Goal: Task Accomplishment & Management: Use online tool/utility

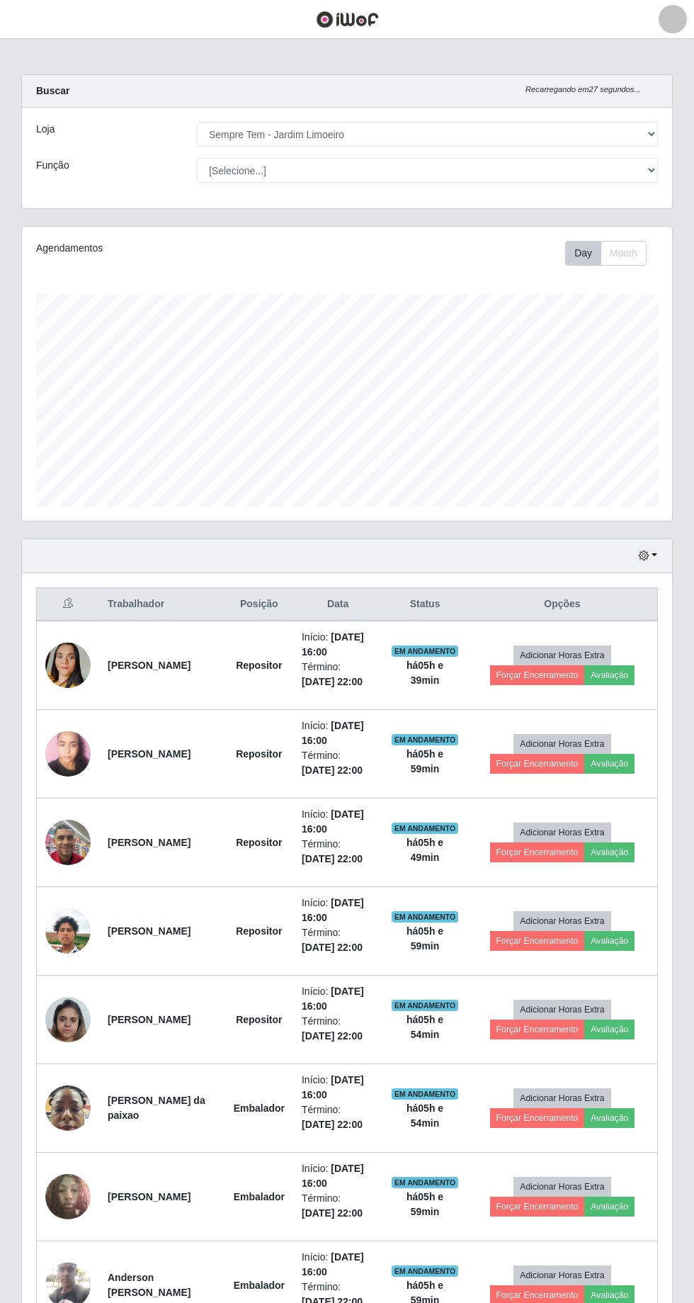
select select "508"
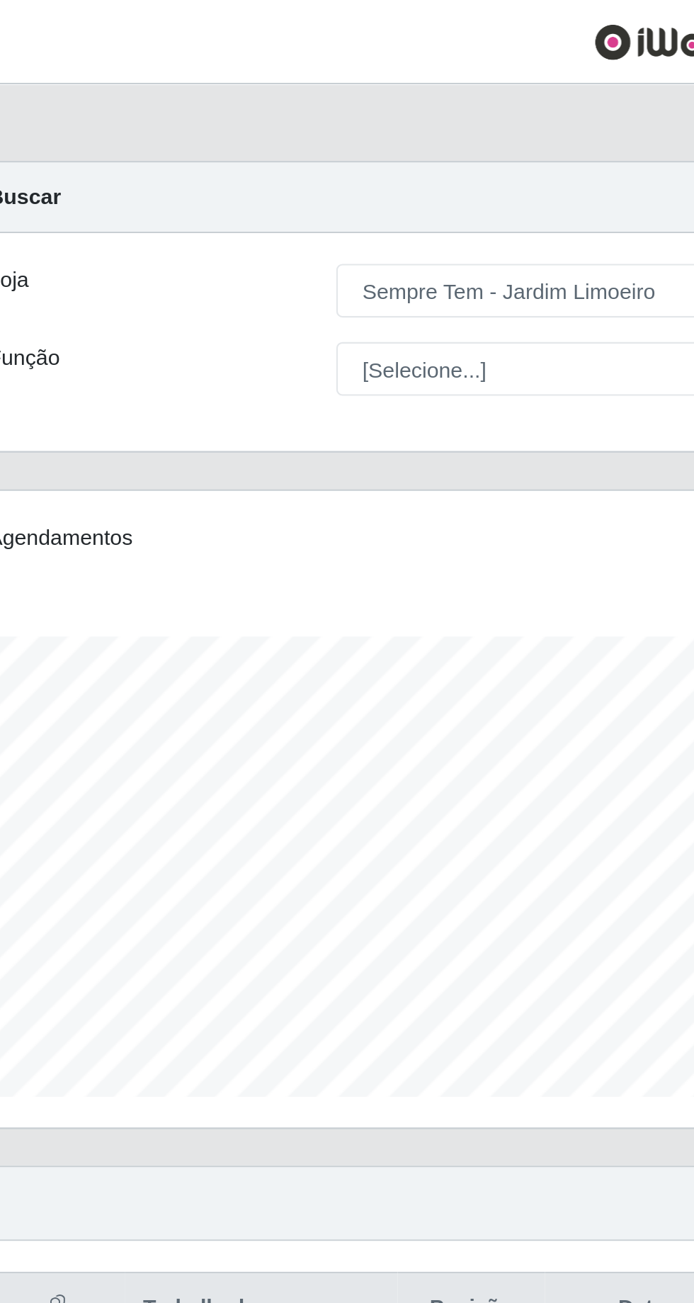
scroll to position [293, 651]
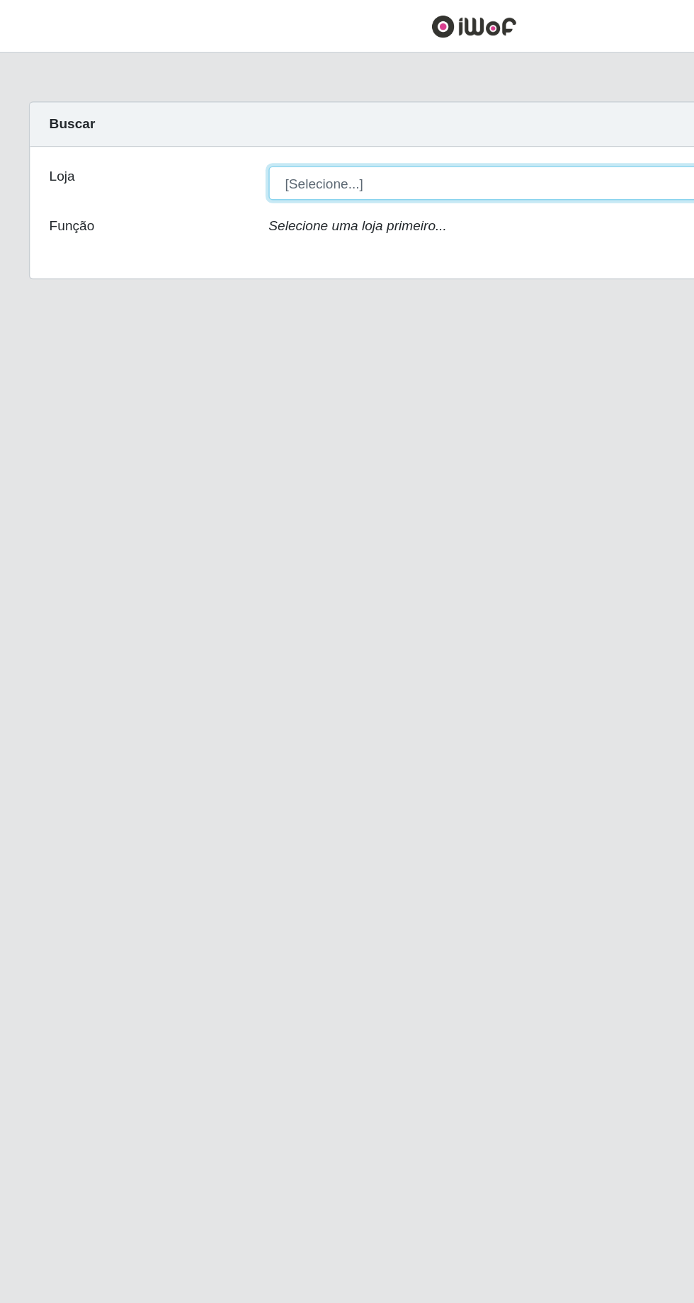
click at [414, 133] on select "[Selecione...] Carone - Itapoa Carone - Praia da Costa Sempre Tem - Jardim Camb…" at bounding box center [427, 134] width 461 height 25
select select "508"
click at [197, 122] on select "[Selecione...] Carone - Itapoa Carone - Praia da Costa Sempre Tem - Jardim Camb…" at bounding box center [427, 134] width 461 height 25
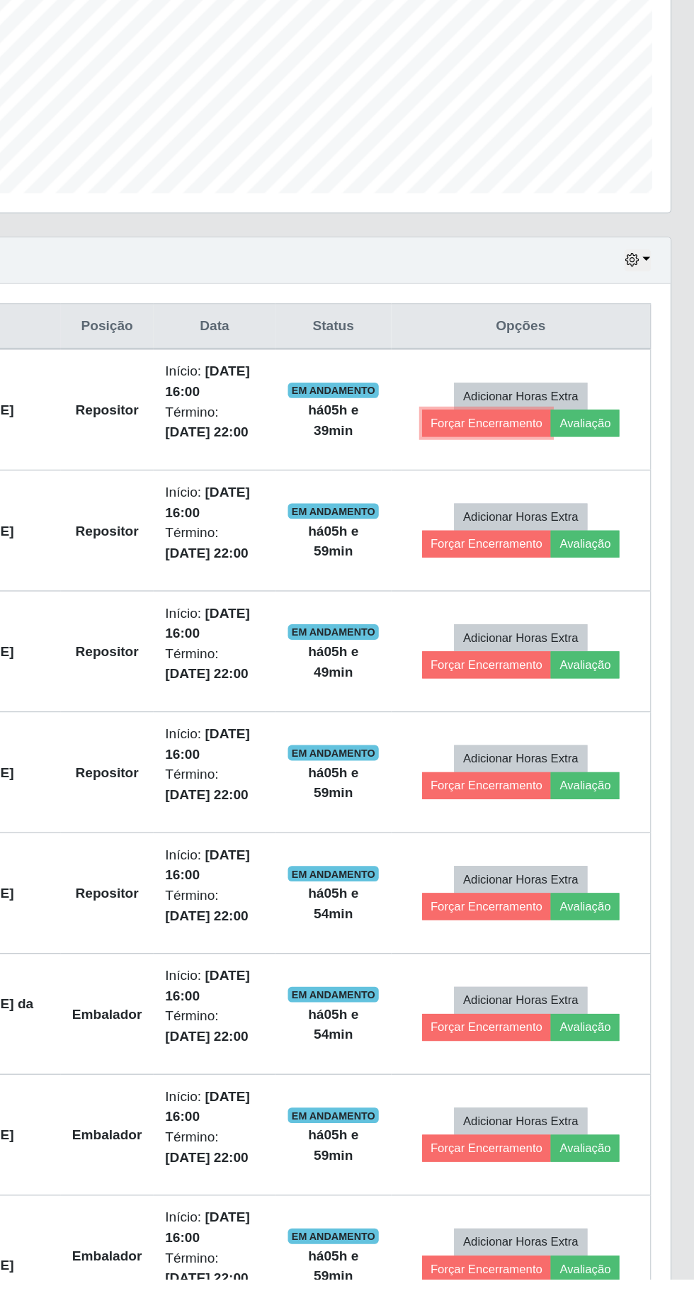
click at [533, 675] on button "Forçar Encerramento" at bounding box center [537, 675] width 95 height 20
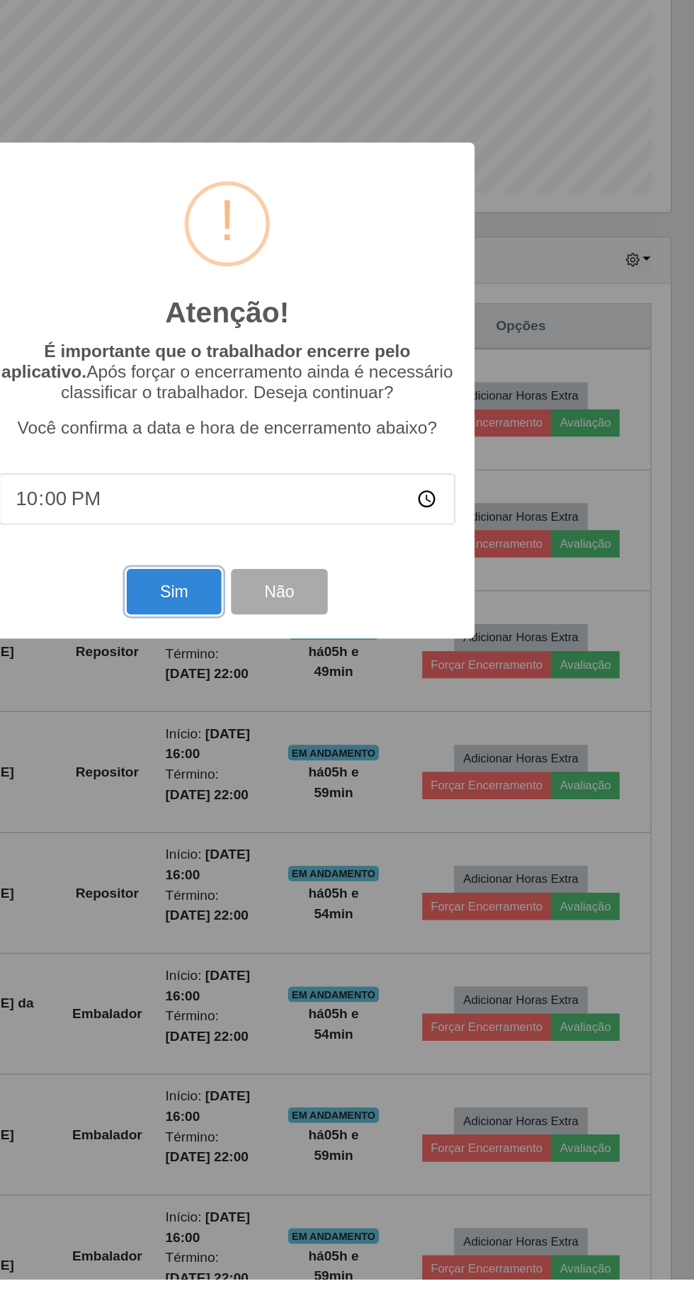
click at [299, 816] on button "Sim" at bounding box center [308, 798] width 69 height 33
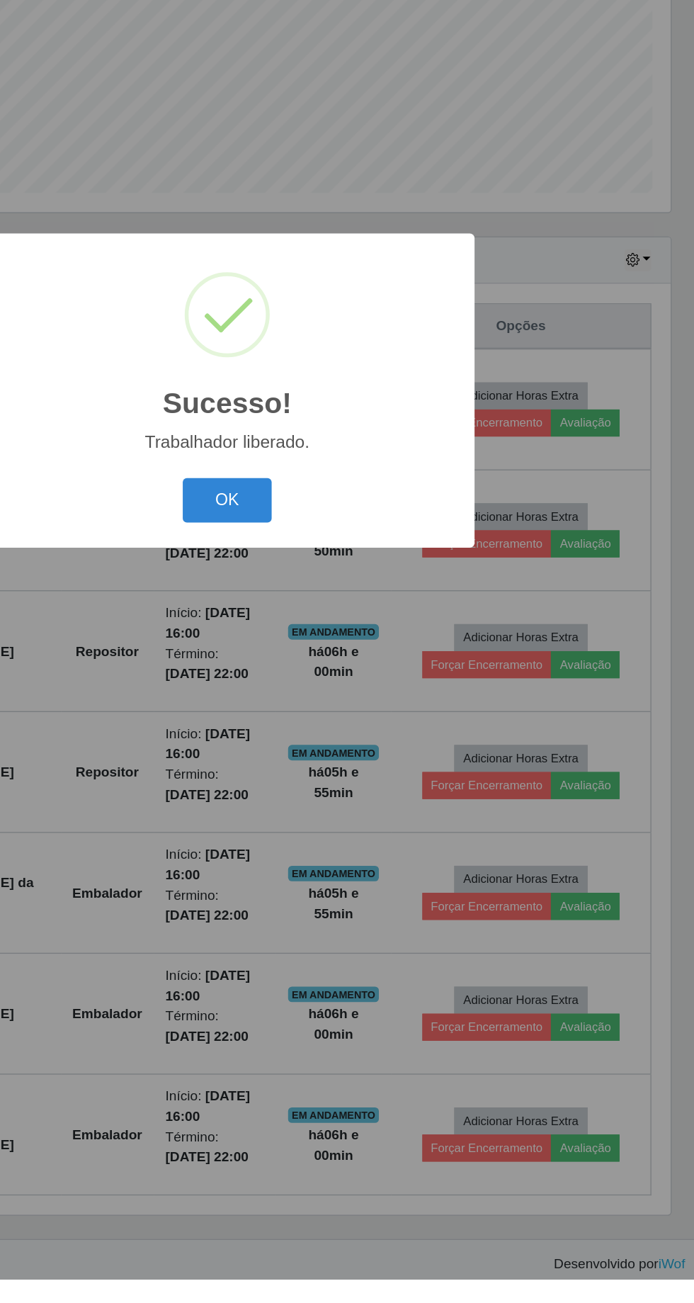
click at [343, 749] on button "OK" at bounding box center [348, 732] width 66 height 33
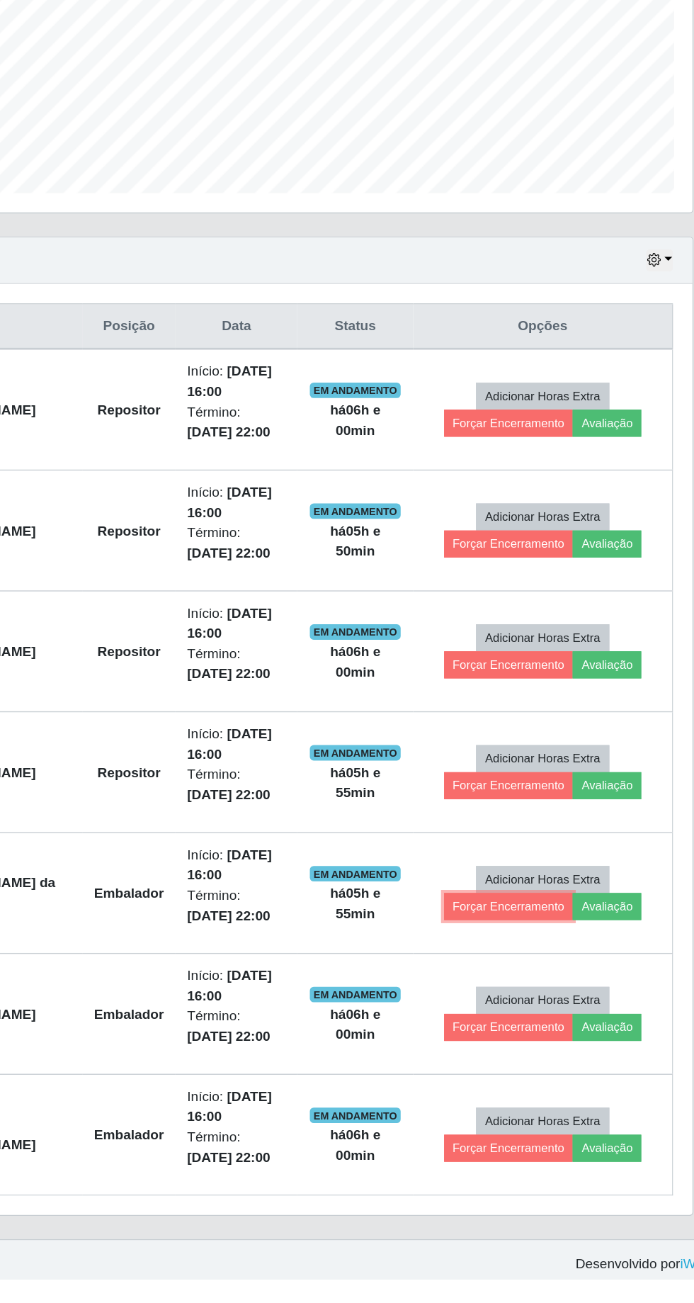
click at [530, 1025] on button "Forçar Encerramento" at bounding box center [537, 1030] width 95 height 20
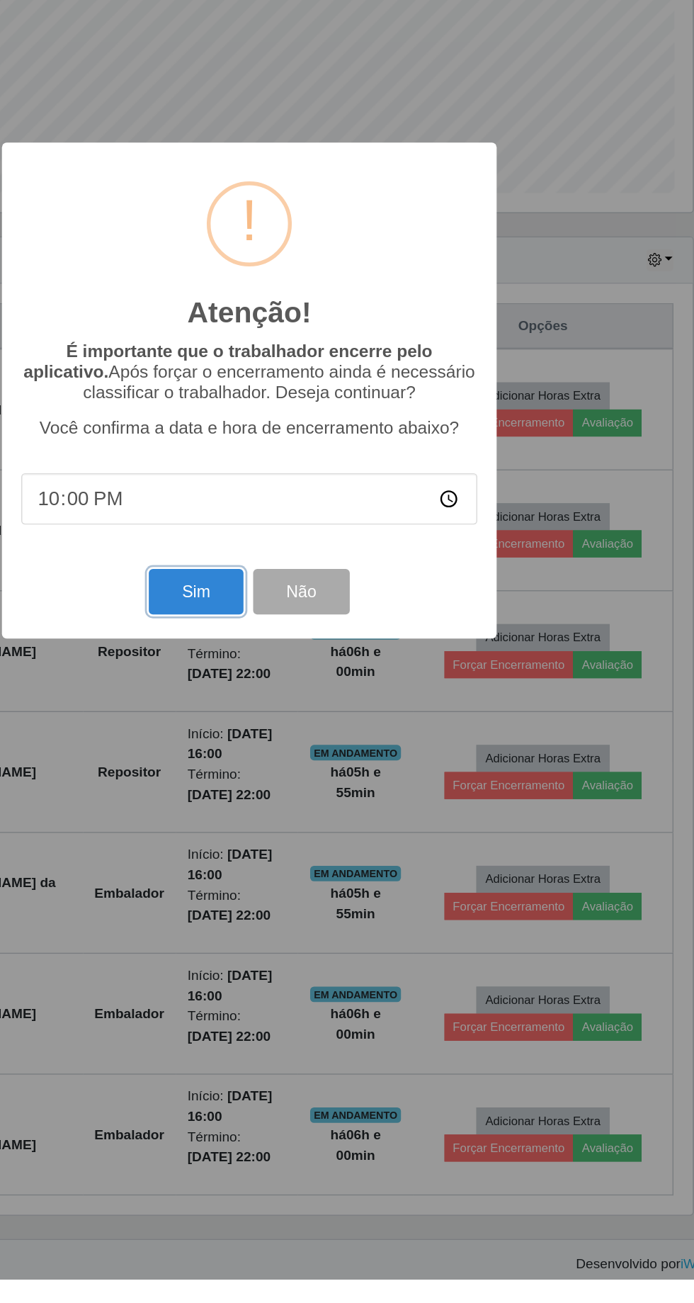
click at [295, 816] on button "Sim" at bounding box center [308, 798] width 69 height 33
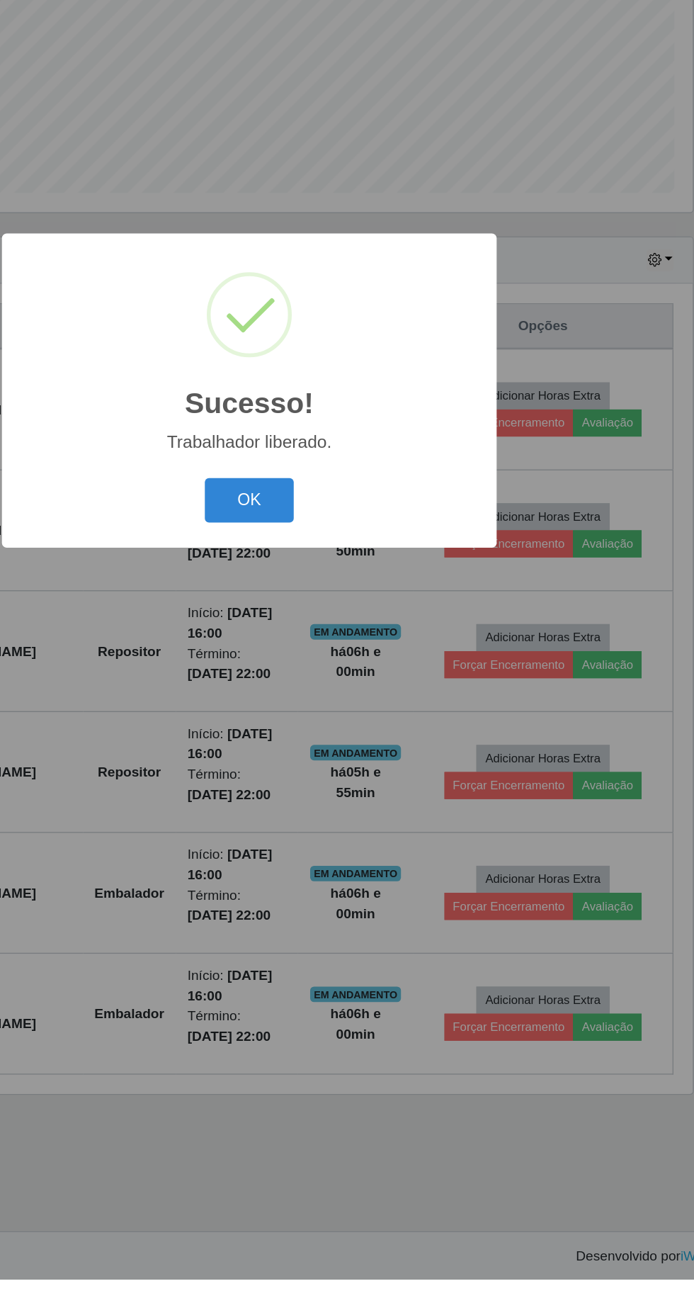
click at [331, 749] on button "OK" at bounding box center [348, 732] width 66 height 33
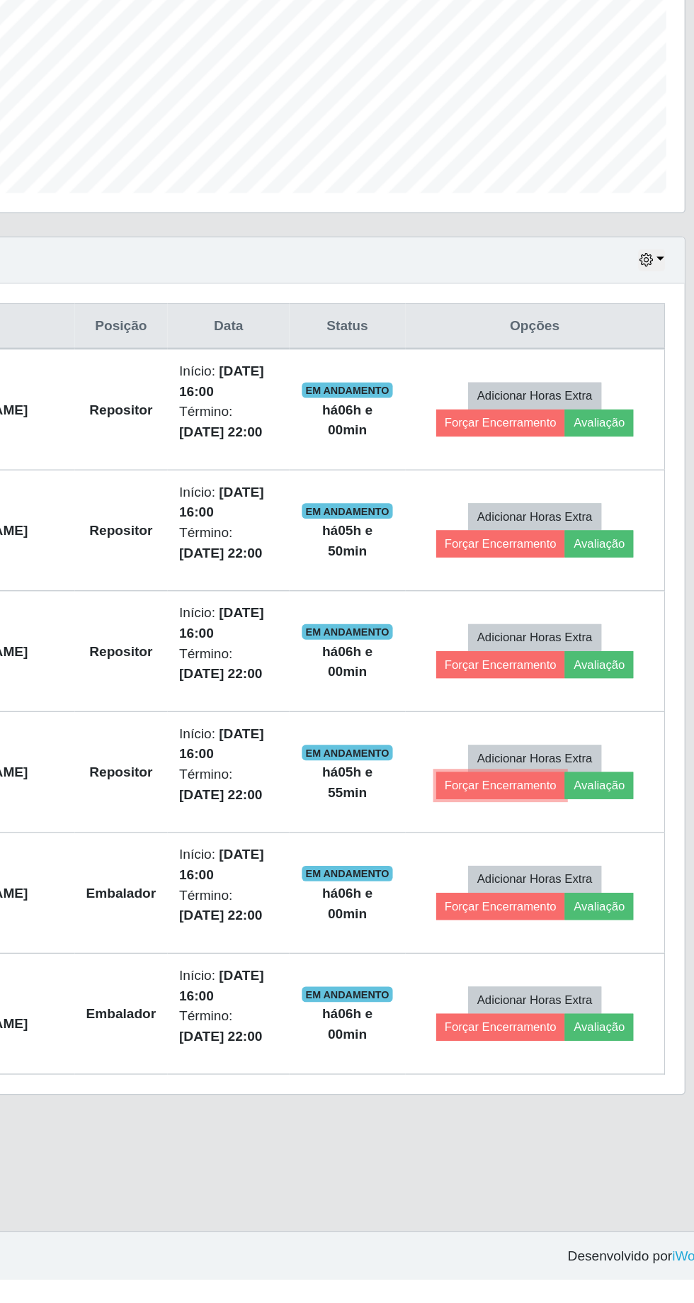
click at [528, 941] on button "Forçar Encerramento" at bounding box center [537, 941] width 95 height 20
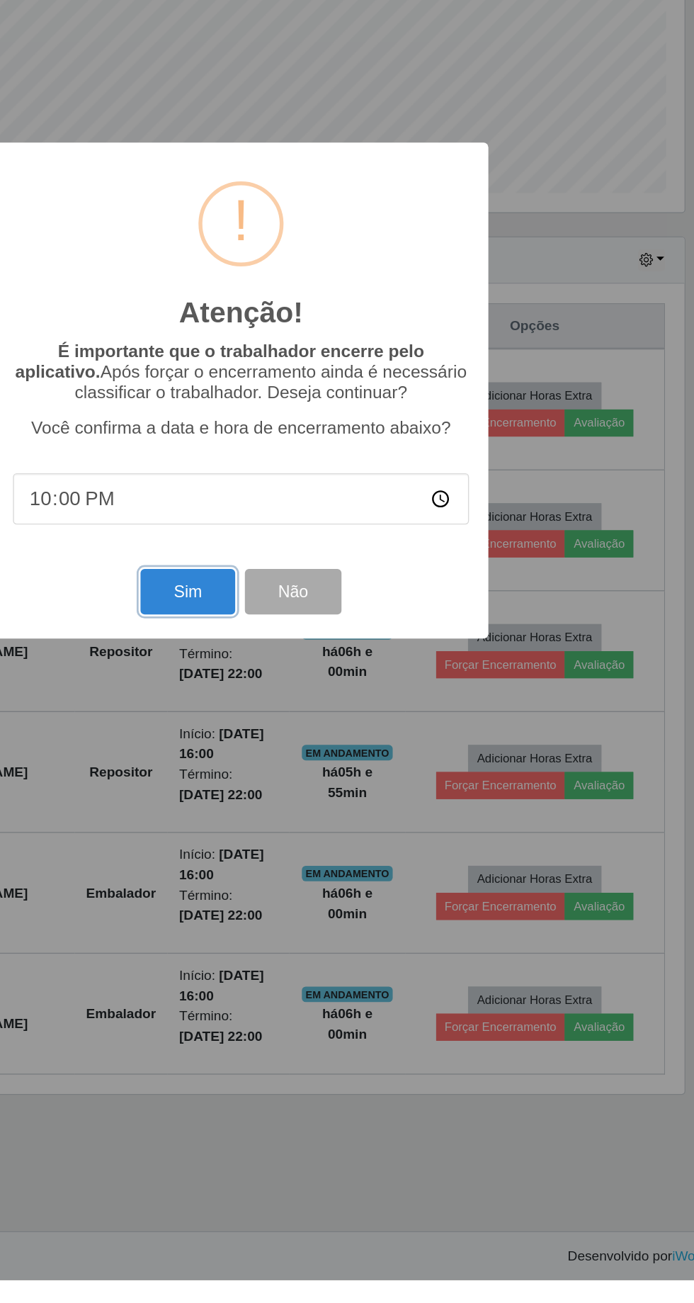
click at [299, 816] on button "Sim" at bounding box center [308, 798] width 69 height 33
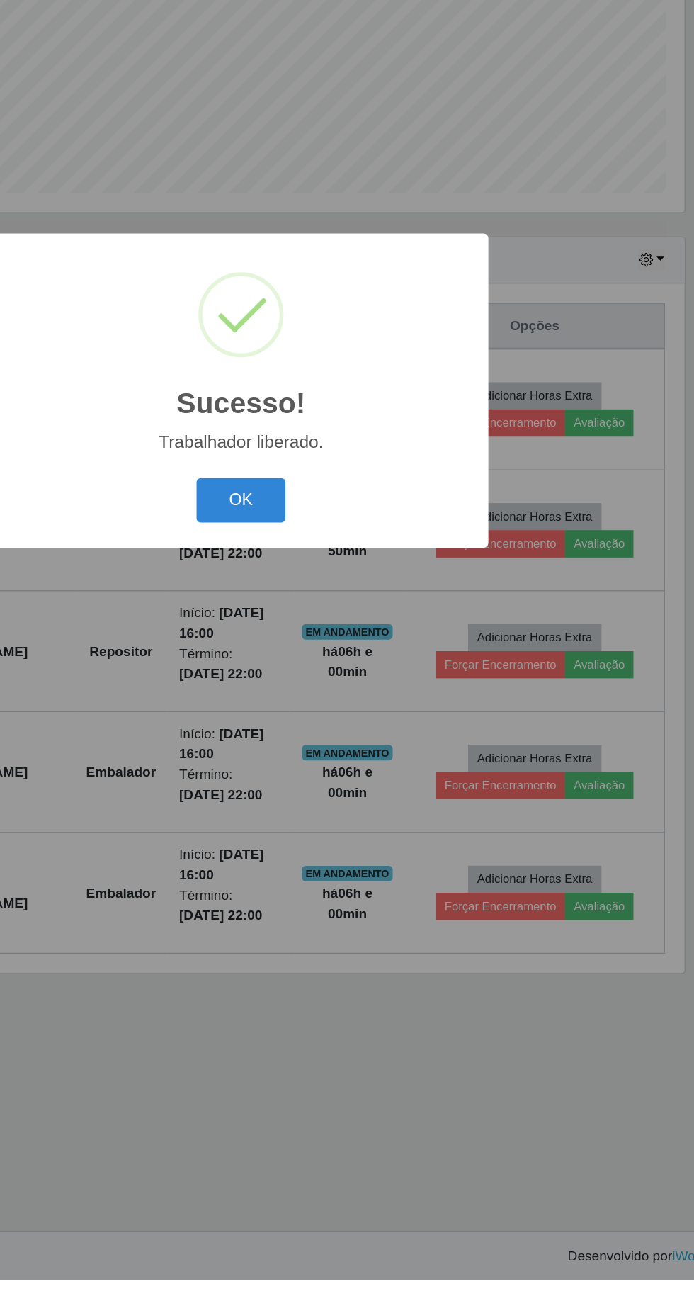
click at [332, 749] on button "OK" at bounding box center [348, 732] width 66 height 33
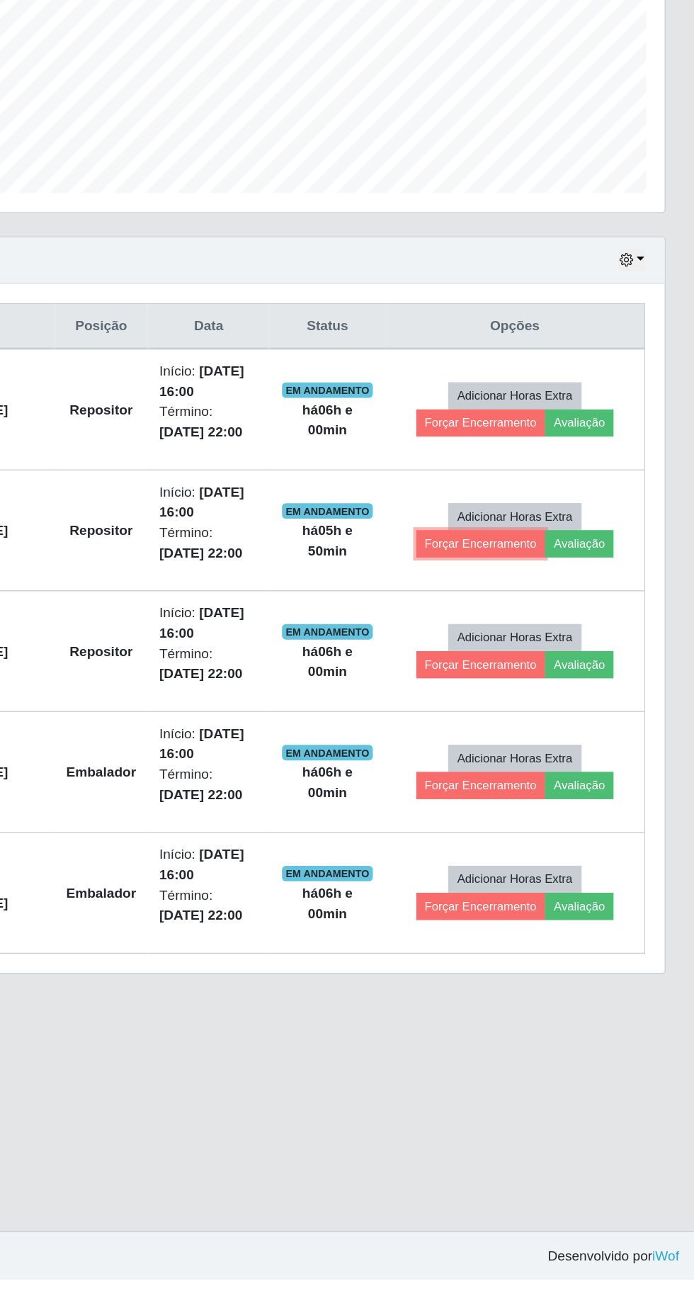
click at [525, 758] on button "Forçar Encerramento" at bounding box center [537, 764] width 95 height 20
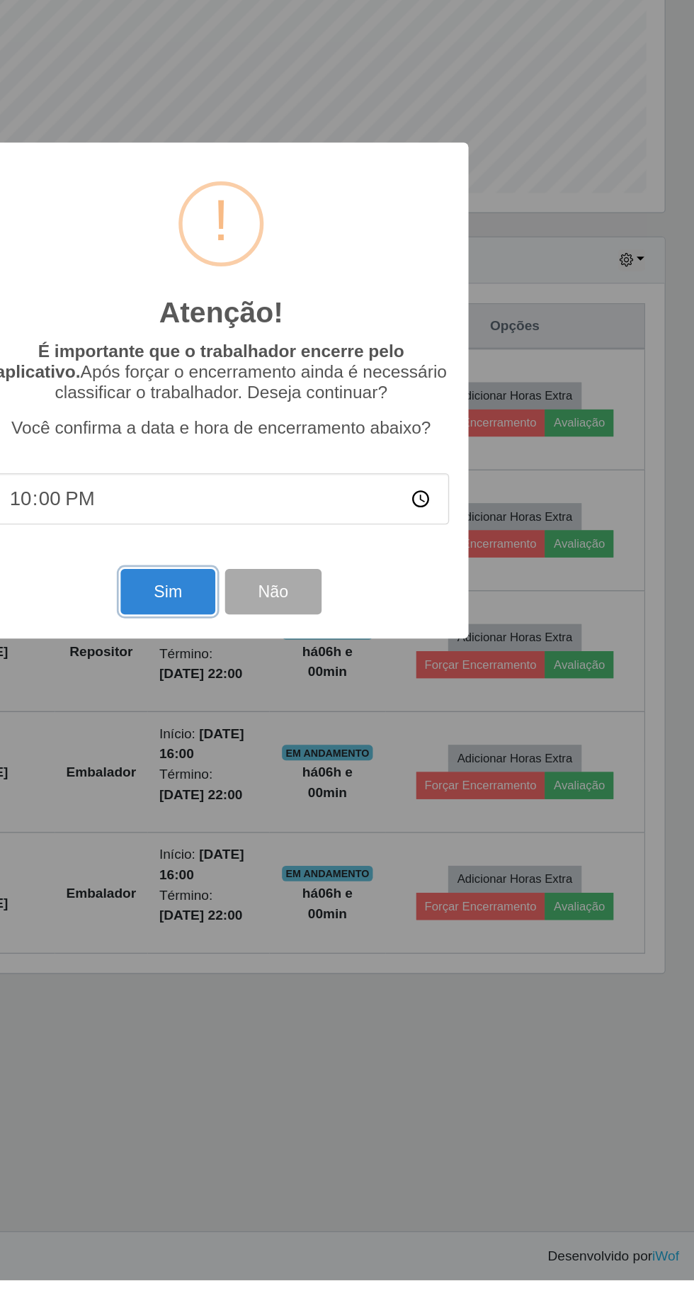
click at [307, 816] on button "Sim" at bounding box center [308, 798] width 69 height 33
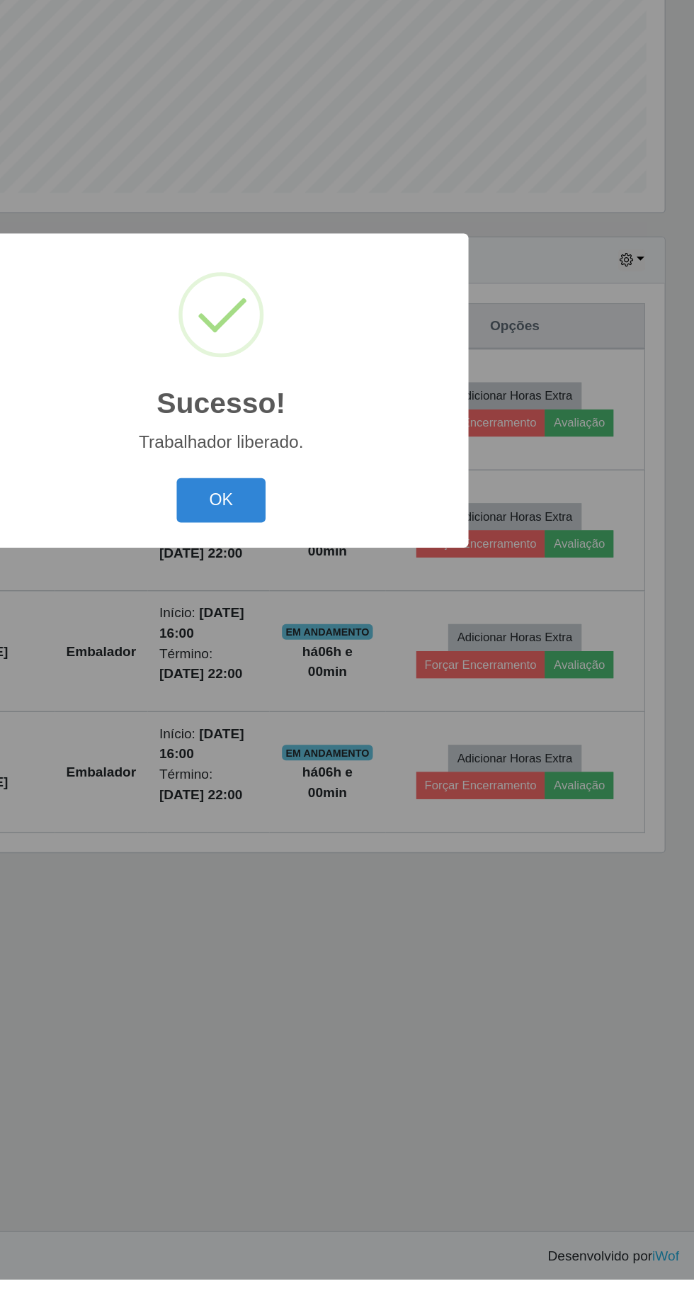
click at [336, 749] on button "OK" at bounding box center [348, 732] width 66 height 33
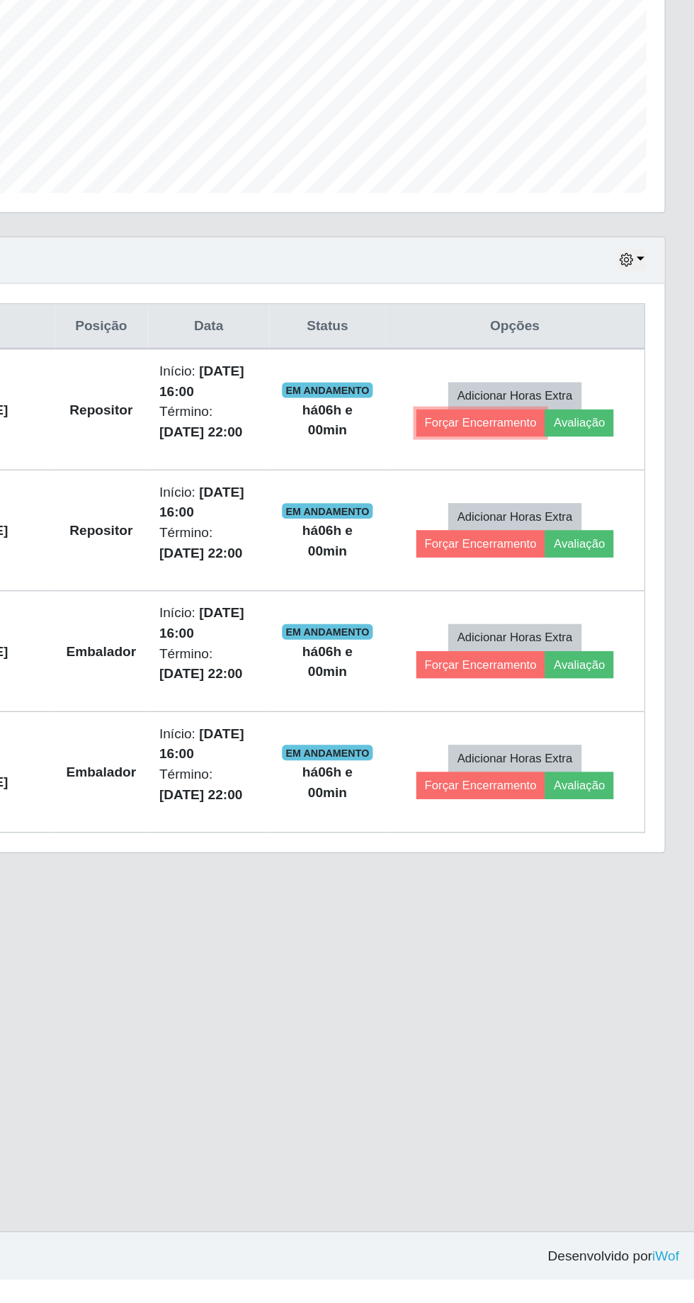
click at [542, 672] on button "Forçar Encerramento" at bounding box center [537, 675] width 95 height 20
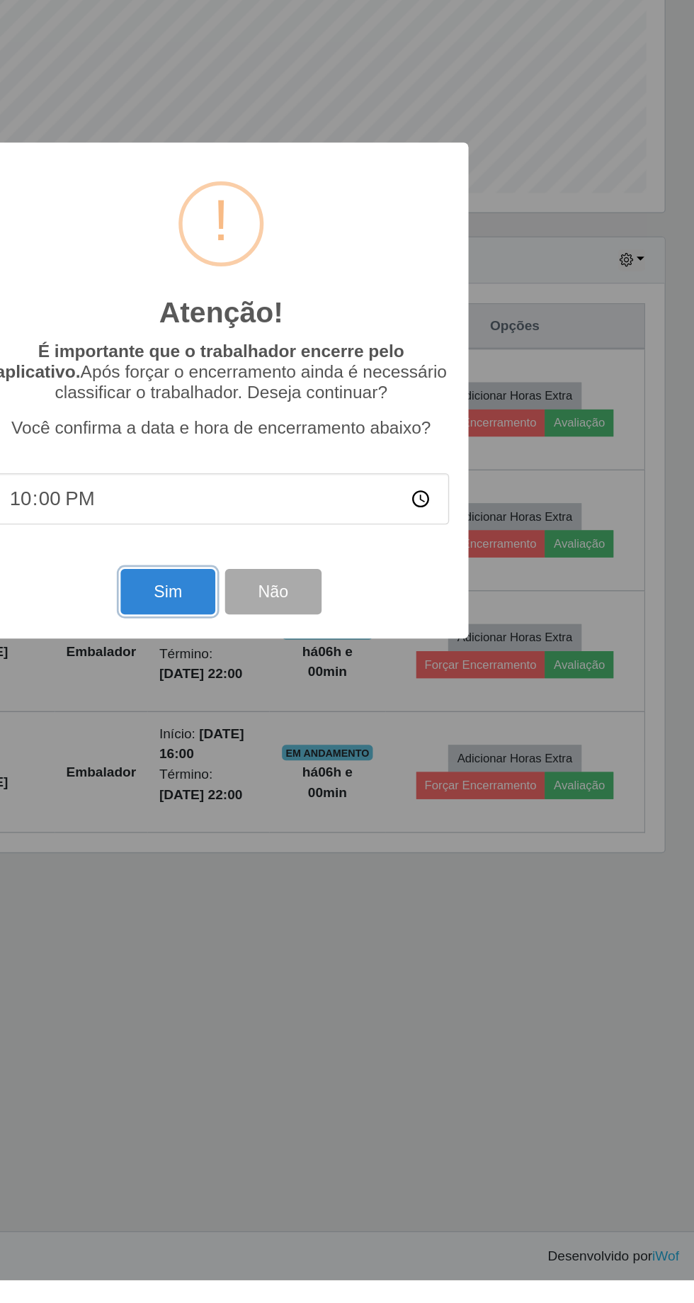
click at [299, 816] on button "Sim" at bounding box center [308, 798] width 69 height 33
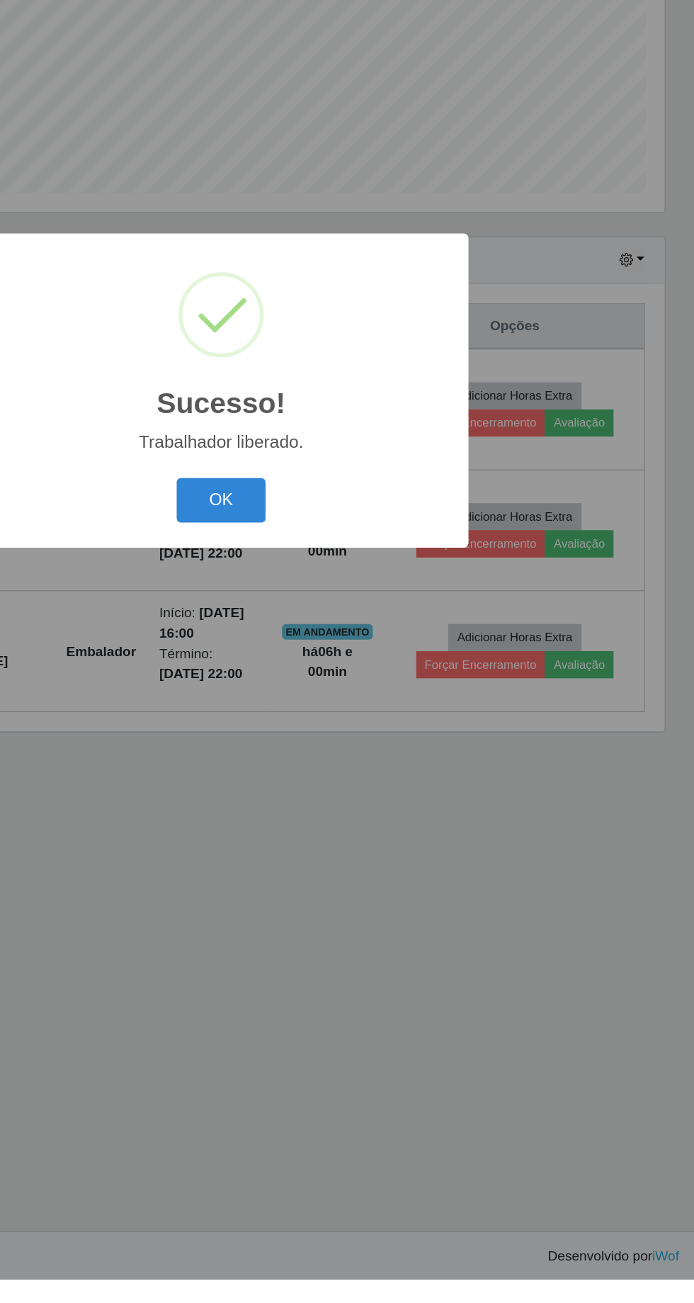
click at [334, 749] on button "OK" at bounding box center [348, 732] width 66 height 33
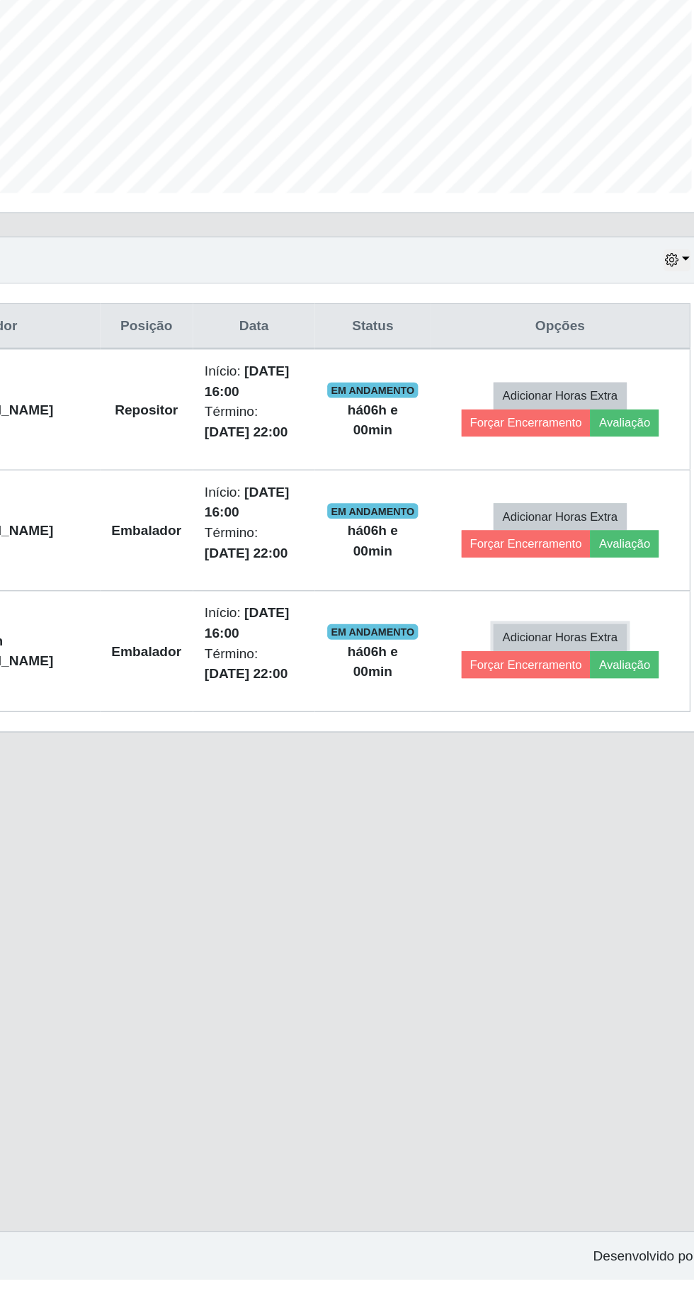
click at [529, 834] on button "Adicionar Horas Extra" at bounding box center [562, 833] width 97 height 20
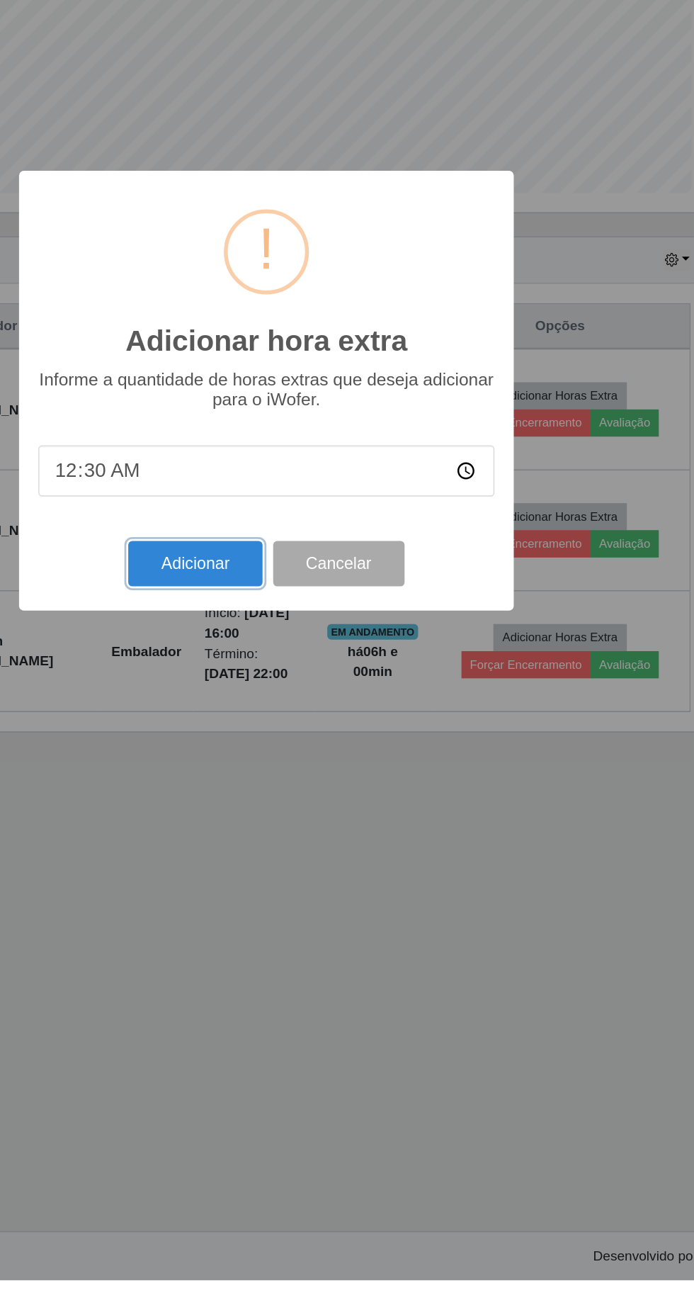
click at [278, 795] on button "Adicionar" at bounding box center [295, 778] width 98 height 33
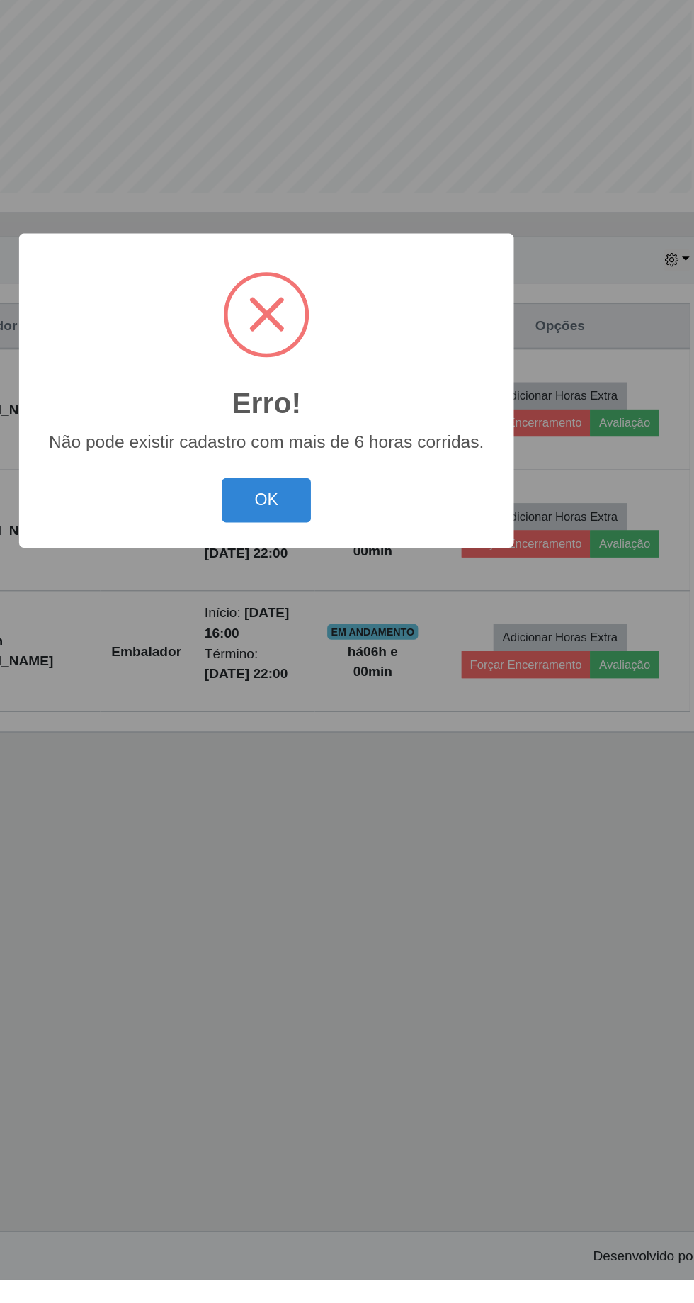
click at [349, 749] on button "OK" at bounding box center [348, 732] width 66 height 33
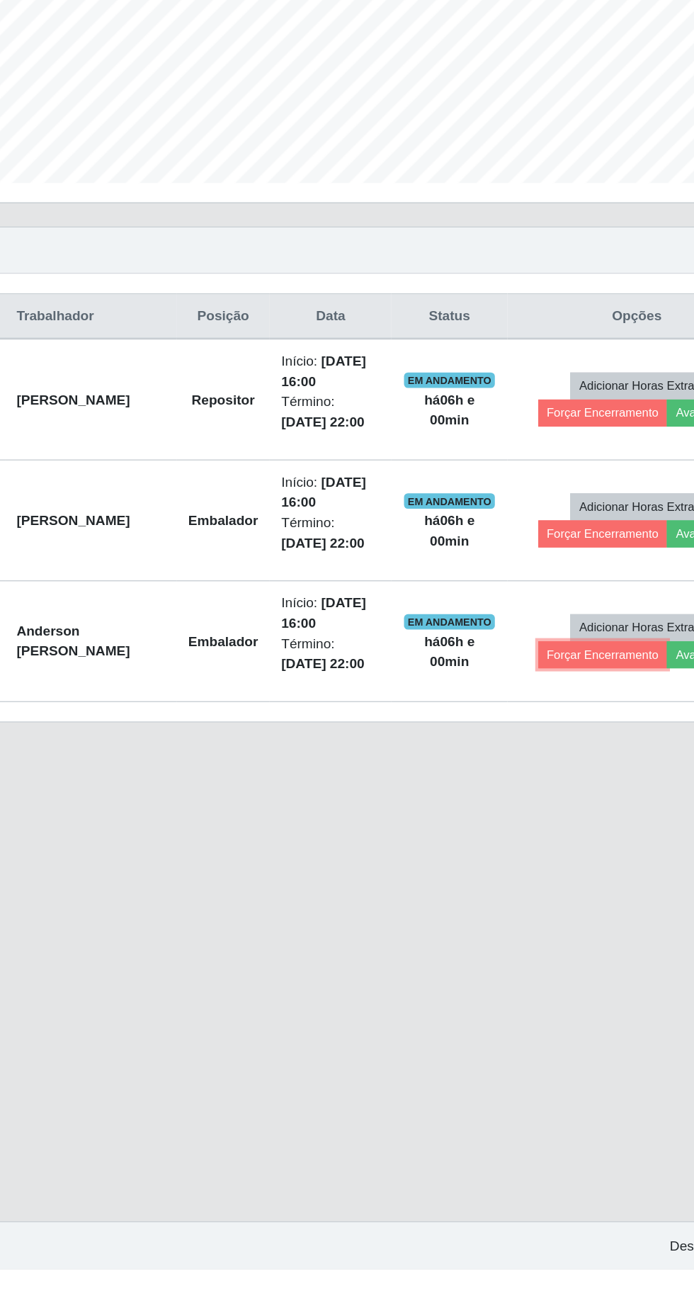
click at [531, 845] on button "Forçar Encerramento" at bounding box center [537, 853] width 95 height 20
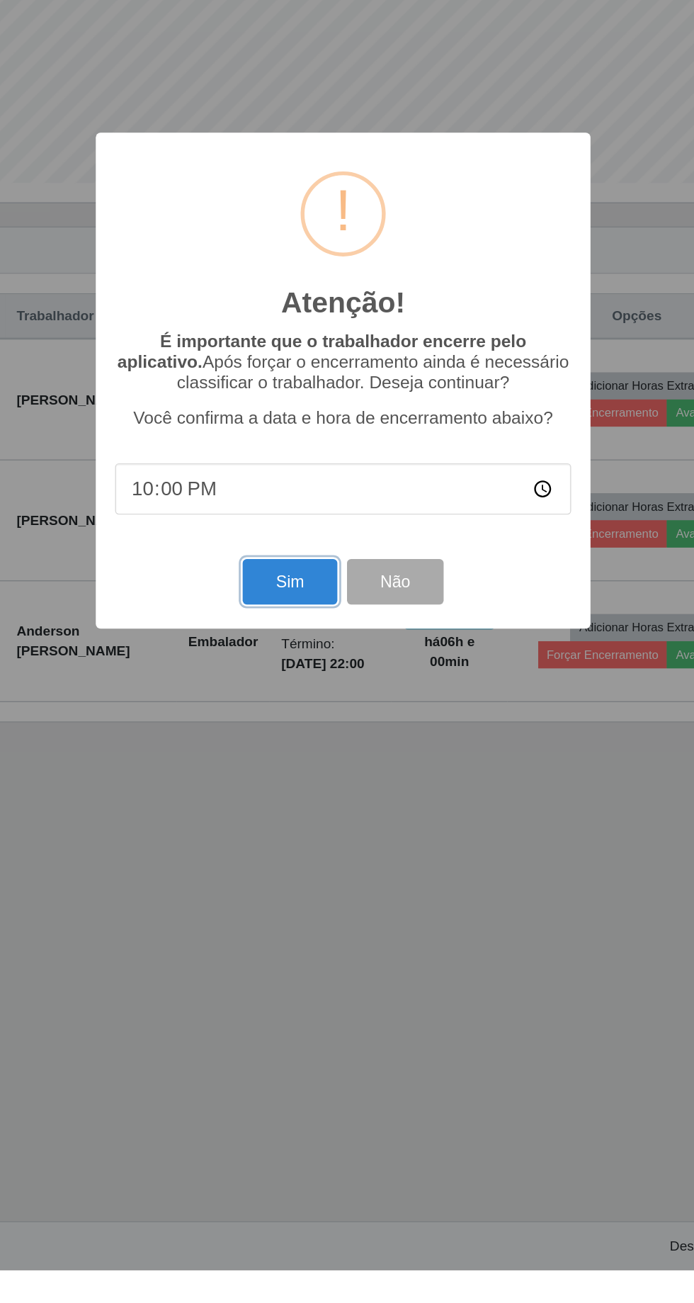
click at [288, 816] on button "Sim" at bounding box center [308, 798] width 69 height 33
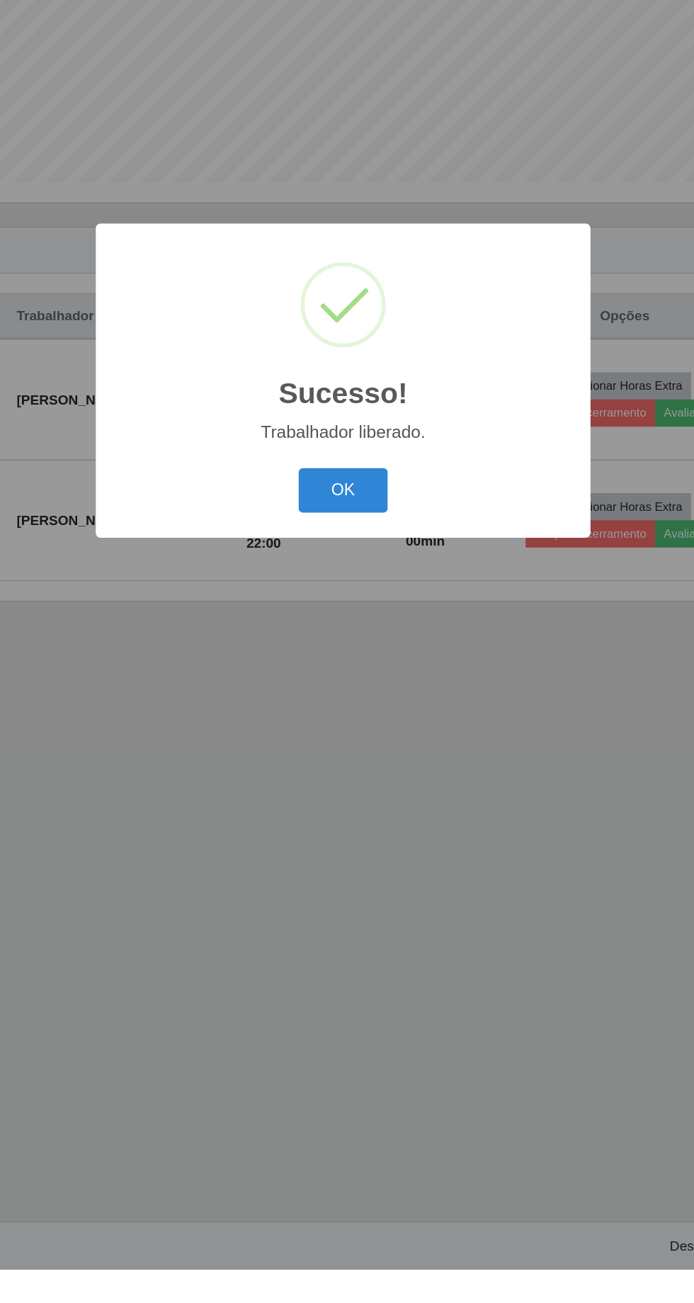
click at [339, 749] on button "OK" at bounding box center [348, 732] width 66 height 33
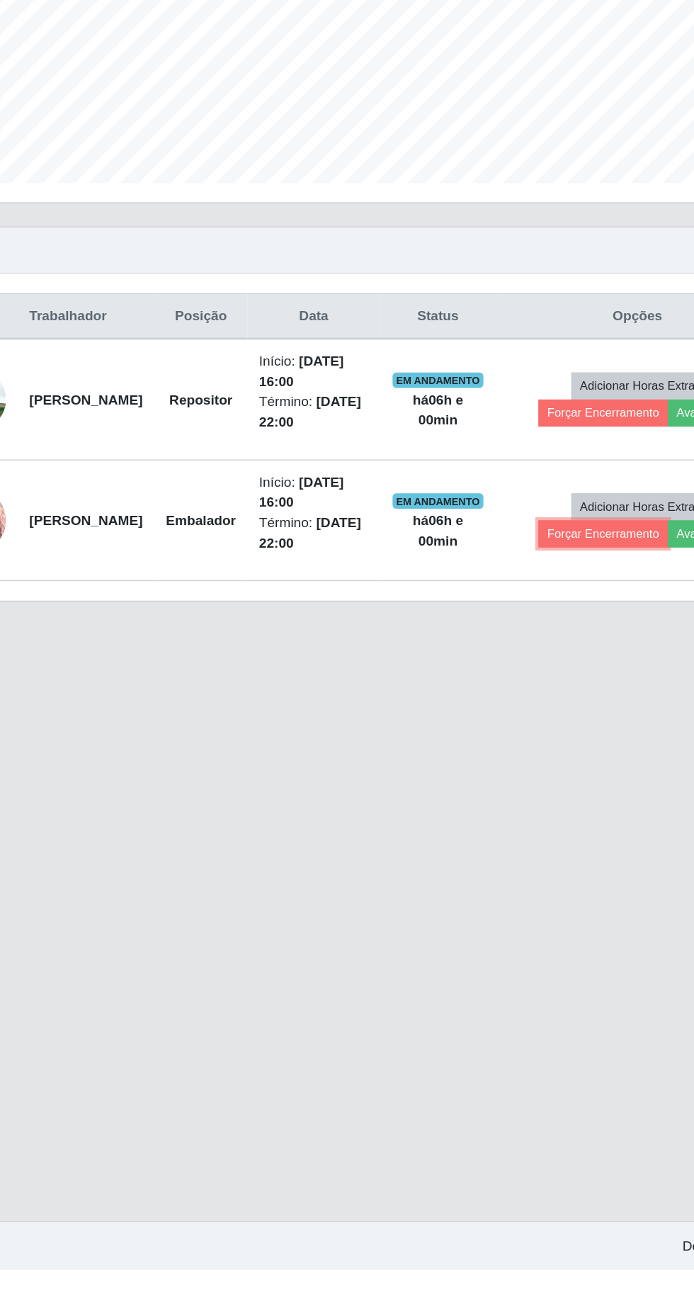
click at [538, 766] on button "Forçar Encerramento" at bounding box center [528, 764] width 95 height 20
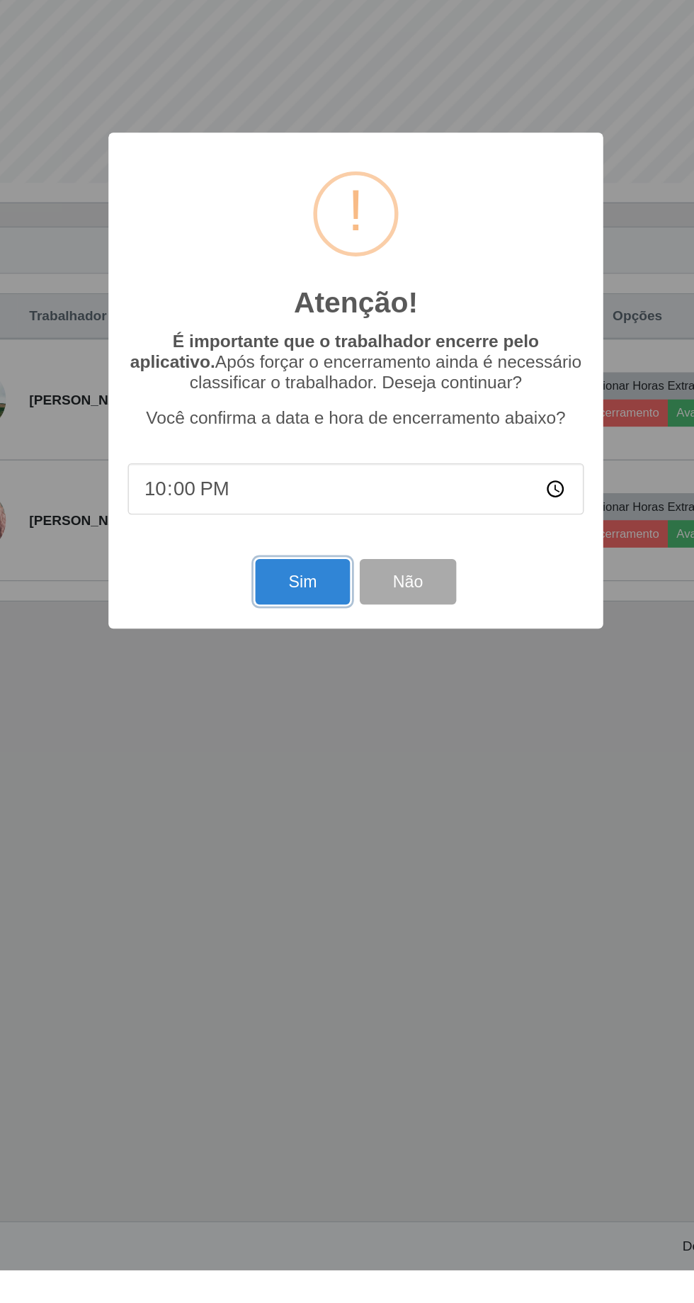
click at [305, 816] on button "Sim" at bounding box center [308, 798] width 69 height 33
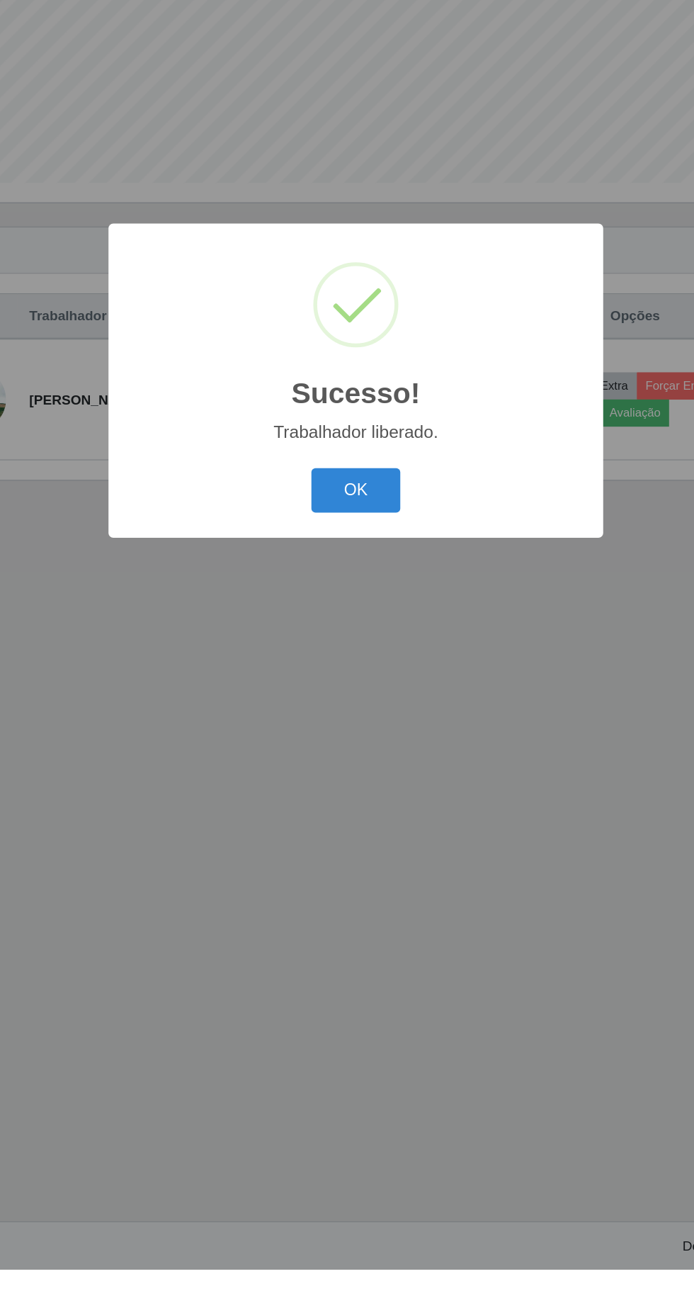
click at [352, 749] on button "OK" at bounding box center [348, 732] width 66 height 33
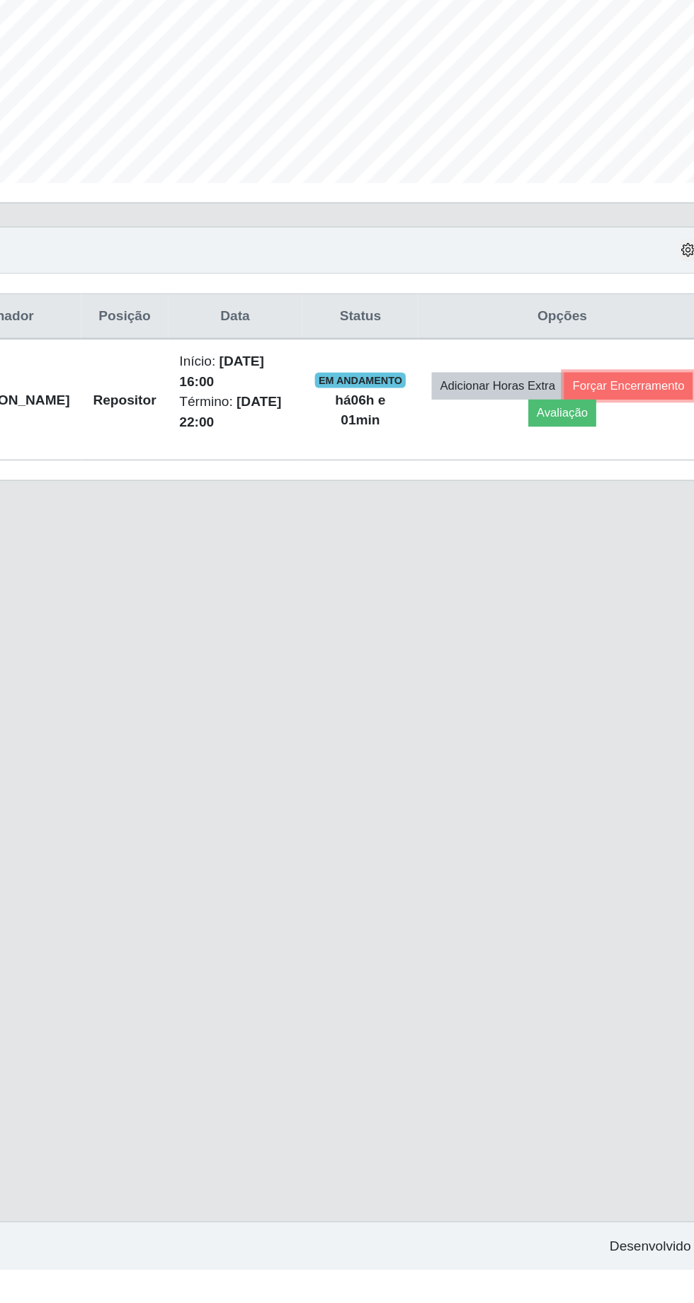
click at [553, 665] on button "Forçar Encerramento" at bounding box center [600, 656] width 95 height 20
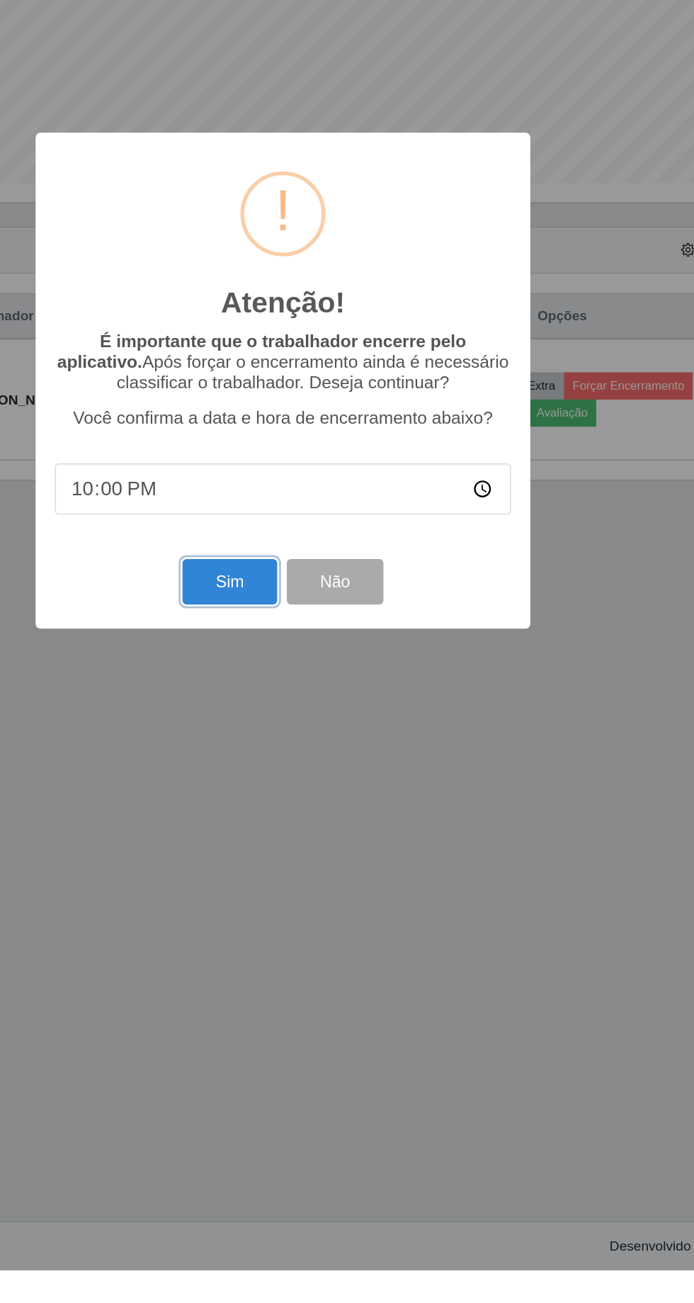
click at [308, 816] on button "Sim" at bounding box center [308, 798] width 69 height 33
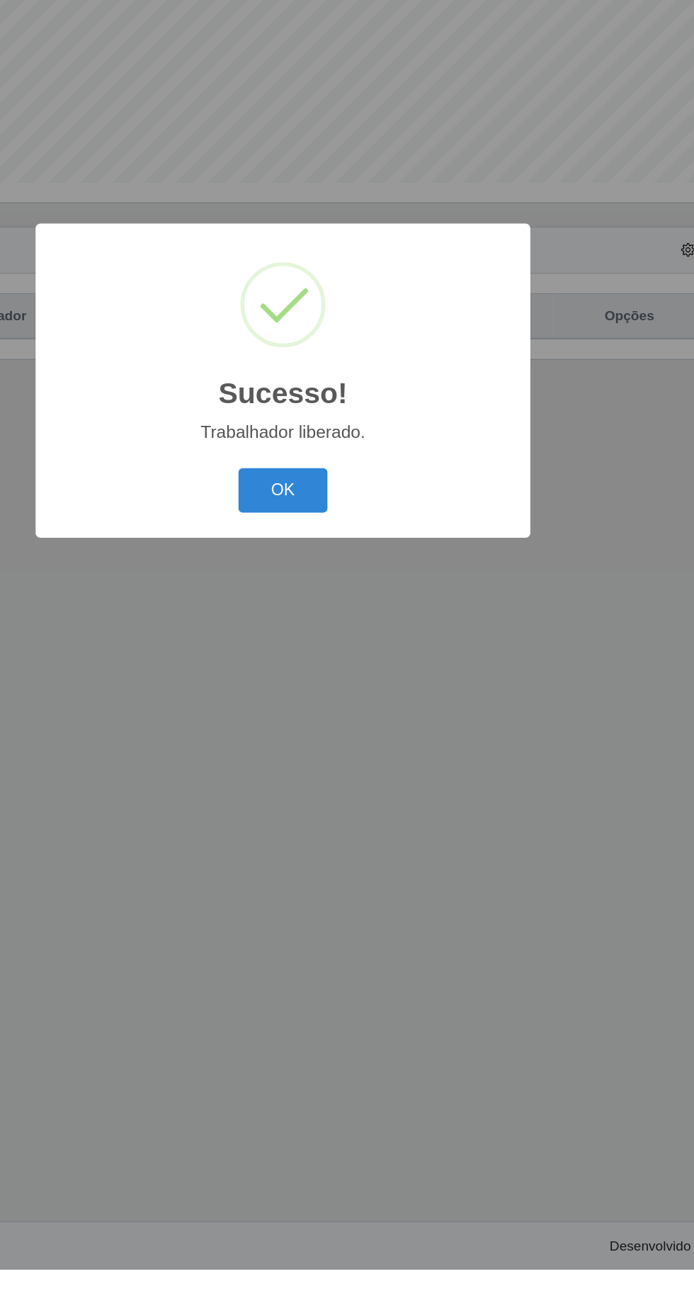
click at [351, 749] on button "OK" at bounding box center [348, 732] width 66 height 33
